Goal: Transaction & Acquisition: Purchase product/service

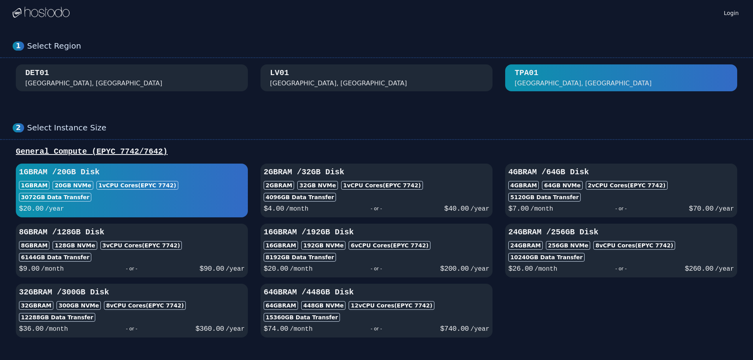
click at [318, 79] on div "[GEOGRAPHIC_DATA], [GEOGRAPHIC_DATA]" at bounding box center [376, 78] width 213 height 21
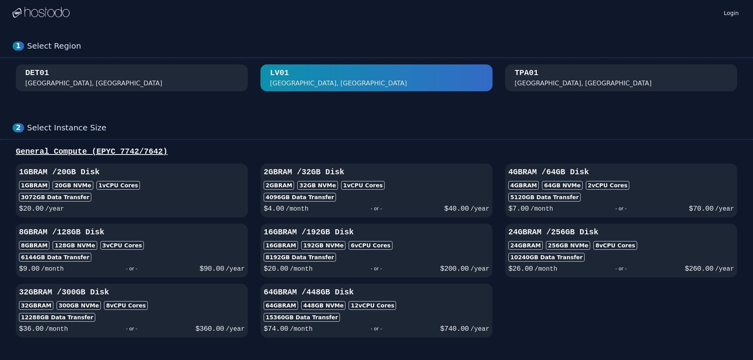
click at [495, 77] on div "[GEOGRAPHIC_DATA]" at bounding box center [377, 77] width 728 height 27
click at [545, 72] on div "TPA01 [GEOGRAPHIC_DATA], [GEOGRAPHIC_DATA]" at bounding box center [621, 78] width 213 height 21
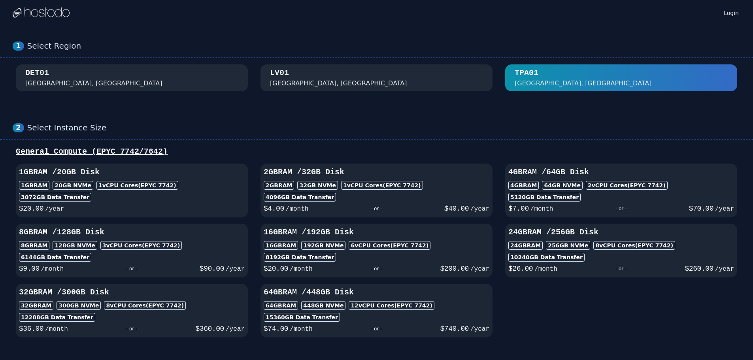
click at [360, 72] on div "[GEOGRAPHIC_DATA], [GEOGRAPHIC_DATA]" at bounding box center [376, 78] width 213 height 21
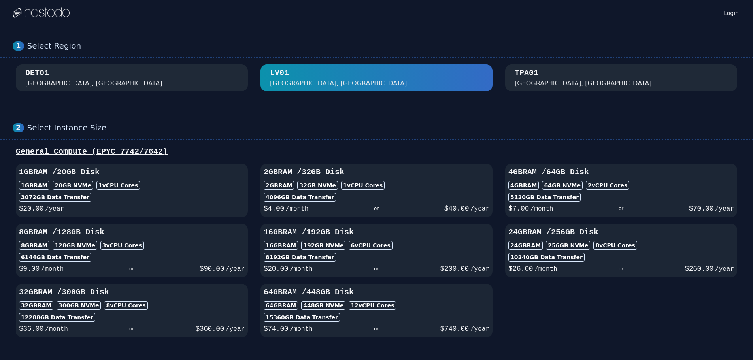
click at [116, 85] on div "DET01 [GEOGRAPHIC_DATA], [GEOGRAPHIC_DATA]" at bounding box center [131, 78] width 213 height 21
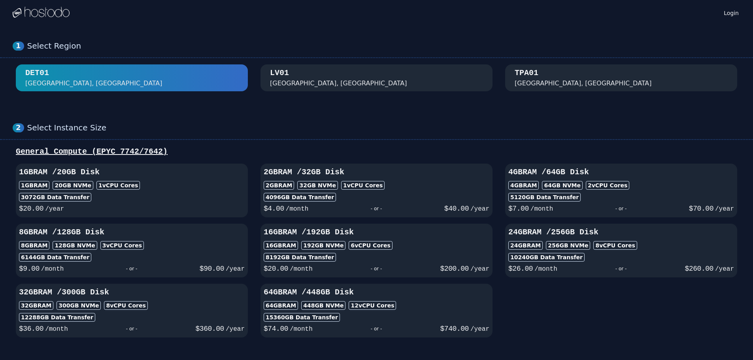
click at [550, 74] on div "TPA01 [GEOGRAPHIC_DATA], [GEOGRAPHIC_DATA]" at bounding box center [621, 78] width 213 height 21
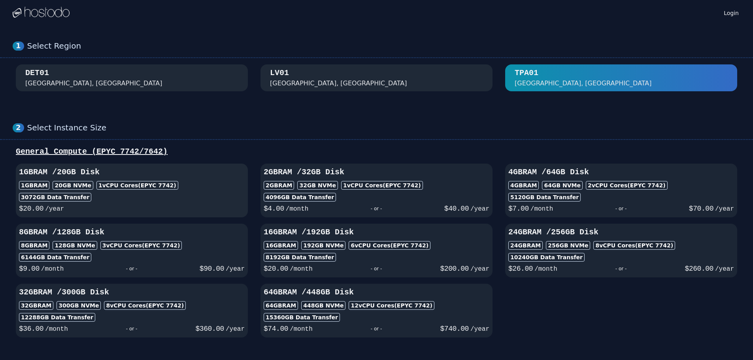
click at [80, 177] on h3 "1GB RAM / 20 GB Disk" at bounding box center [132, 172] width 226 height 11
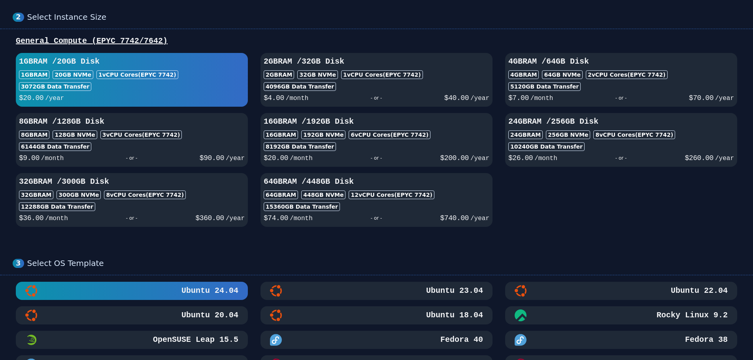
scroll to position [277, 0]
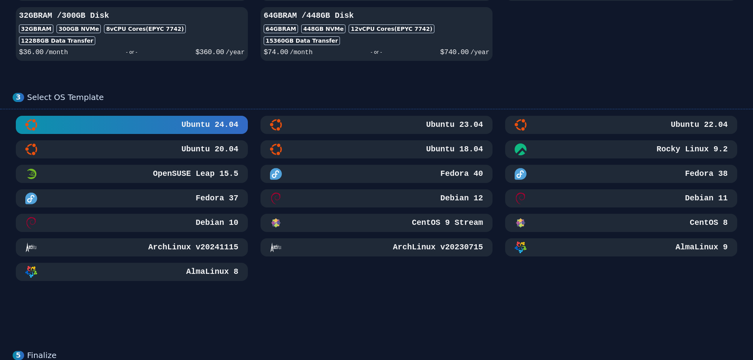
click at [450, 199] on h3 "Debian 12" at bounding box center [461, 198] width 44 height 11
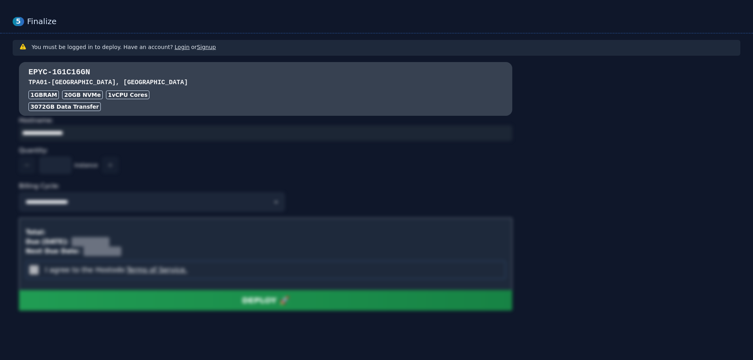
scroll to position [615, 0]
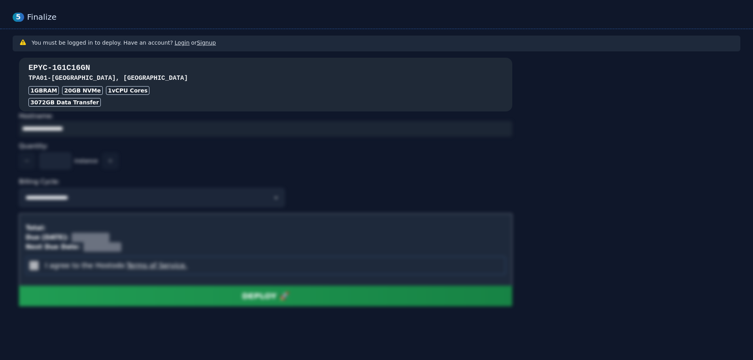
click at [64, 104] on div "3072 GB Data Transfer" at bounding box center [64, 102] width 72 height 9
drag, startPoint x: 39, startPoint y: 93, endPoint x: 80, endPoint y: 83, distance: 42.3
click at [39, 92] on div "1GB RAM" at bounding box center [43, 90] width 30 height 9
click at [86, 84] on div "EPYC-1G1C16GN TPA01 - [GEOGRAPHIC_DATA], [GEOGRAPHIC_DATA] 1GB RAM 20 GB NVMe 1…" at bounding box center [266, 84] width 494 height 44
click at [85, 92] on div "20 GB NVMe" at bounding box center [82, 90] width 41 height 9
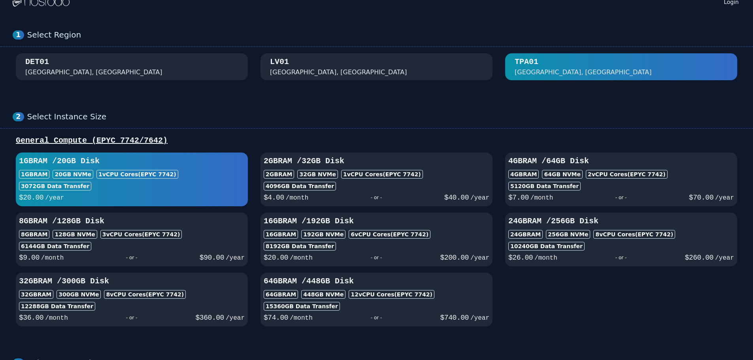
scroll to position [0, 0]
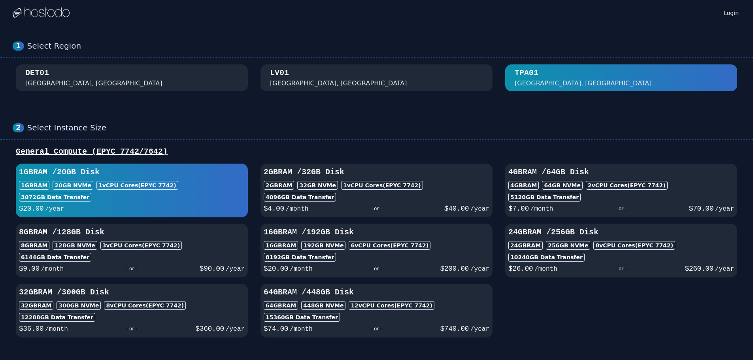
click at [320, 76] on div "[GEOGRAPHIC_DATA], [GEOGRAPHIC_DATA]" at bounding box center [376, 78] width 213 height 21
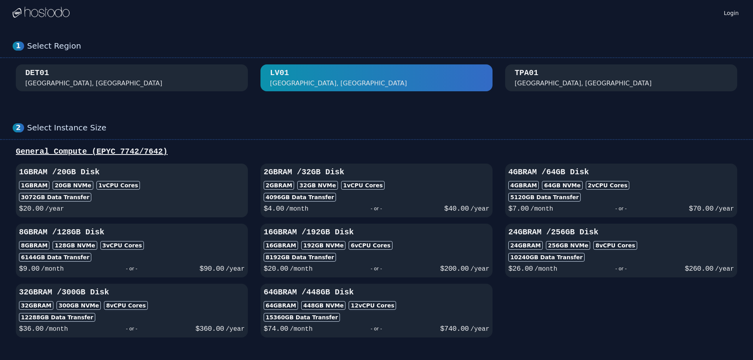
click at [60, 194] on div "3072 GB Data Transfer" at bounding box center [55, 197] width 72 height 9
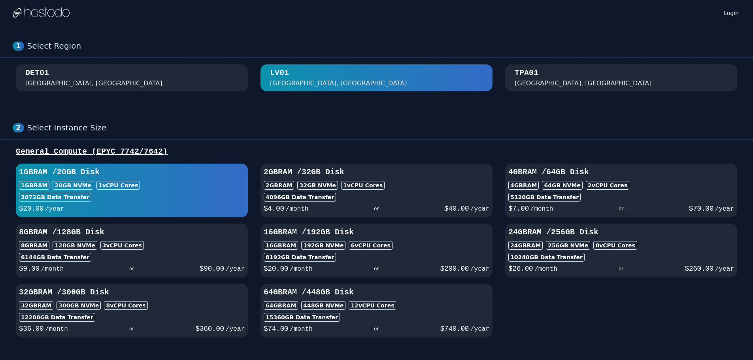
click at [197, 81] on div "DET01 [GEOGRAPHIC_DATA], [GEOGRAPHIC_DATA]" at bounding box center [131, 78] width 213 height 21
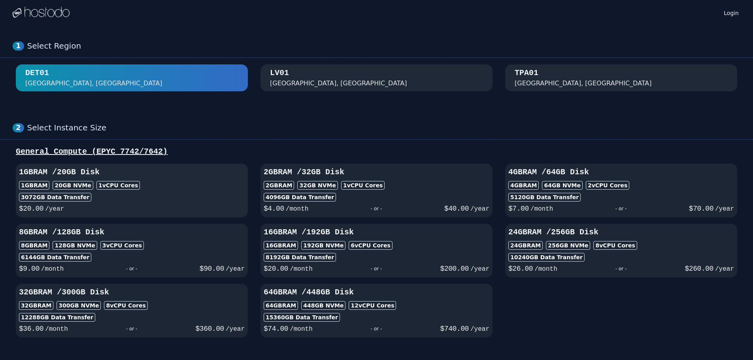
click at [160, 191] on div "1GB RAM / 20 GB Disk 1GB RAM 20 GB NVMe 1 vCPU Cores 3072 GB Data Transfer $ 20…" at bounding box center [132, 190] width 232 height 47
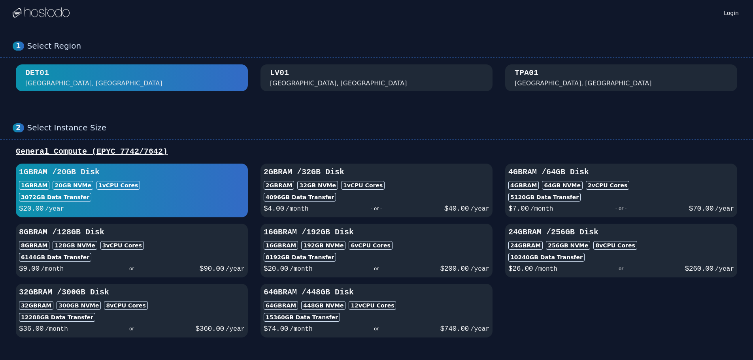
click at [376, 83] on div "[GEOGRAPHIC_DATA], [GEOGRAPHIC_DATA]" at bounding box center [376, 78] width 213 height 21
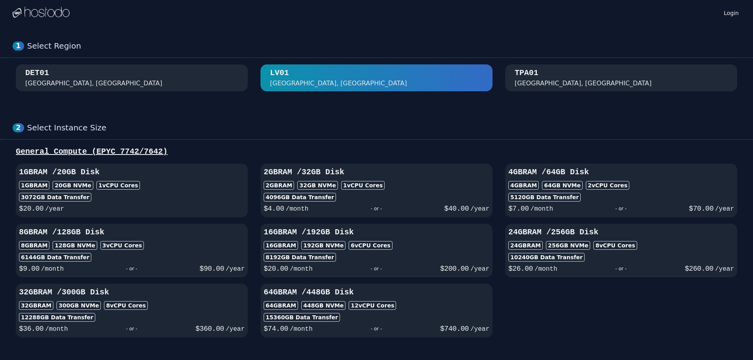
click at [581, 88] on button "TPA01 [GEOGRAPHIC_DATA], [GEOGRAPHIC_DATA]" at bounding box center [621, 77] width 232 height 27
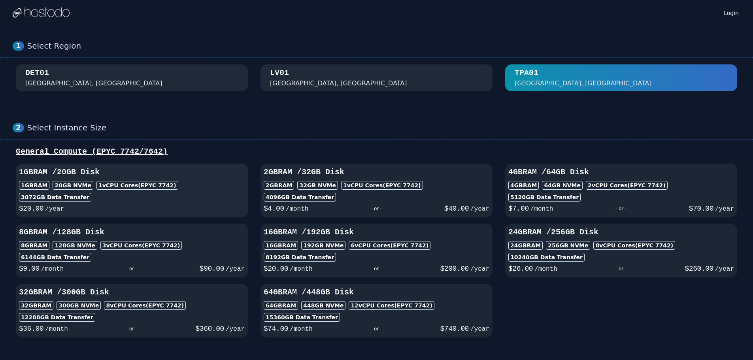
click at [137, 189] on div "1 vCPU Cores (EPYC 7742)" at bounding box center [137, 185] width 82 height 9
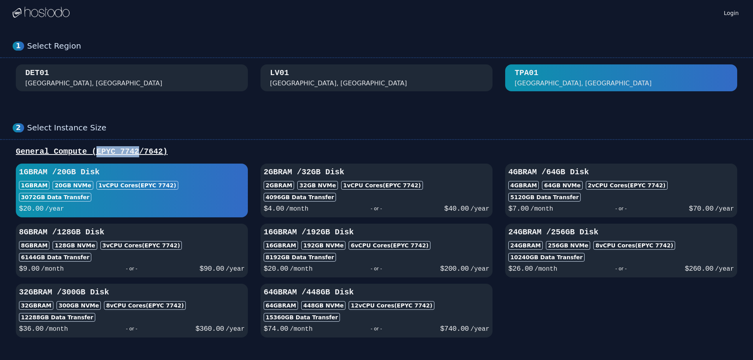
drag, startPoint x: 89, startPoint y: 152, endPoint x: 129, endPoint y: 150, distance: 40.0
click at [129, 150] on div "General Compute (EPYC 7742/7642)" at bounding box center [377, 151] width 728 height 11
